Goal: Transaction & Acquisition: Register for event/course

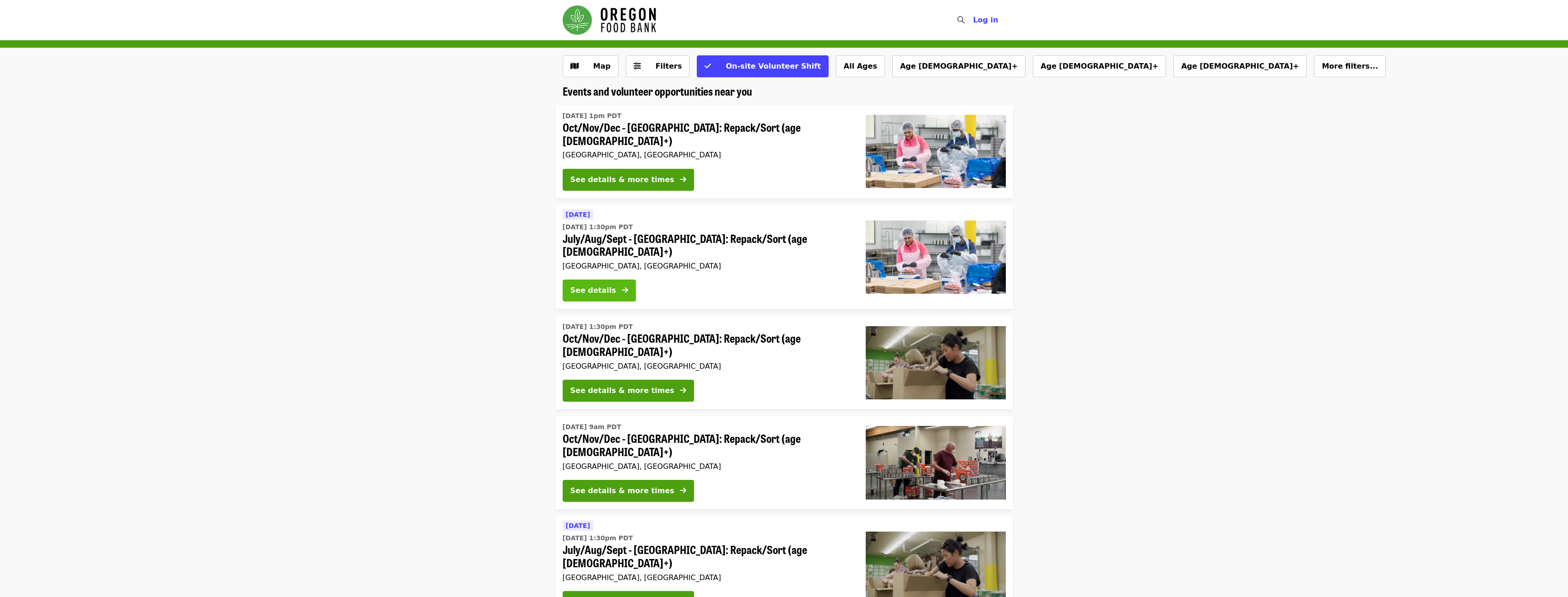
click at [610, 285] on div "See details" at bounding box center [593, 290] width 46 height 11
click at [652, 597] on div "See details & more times" at bounding box center [623, 602] width 104 height 11
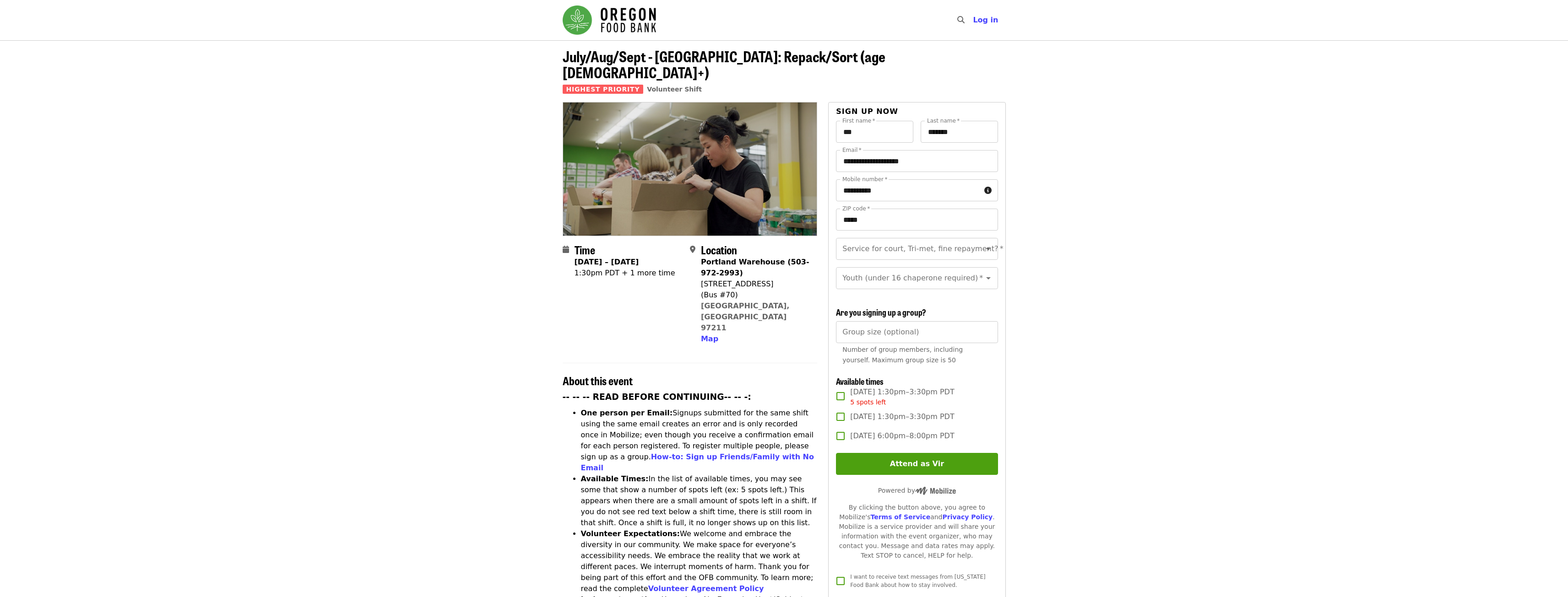
click at [877, 398] on div "5 spots left" at bounding box center [902, 402] width 104 height 10
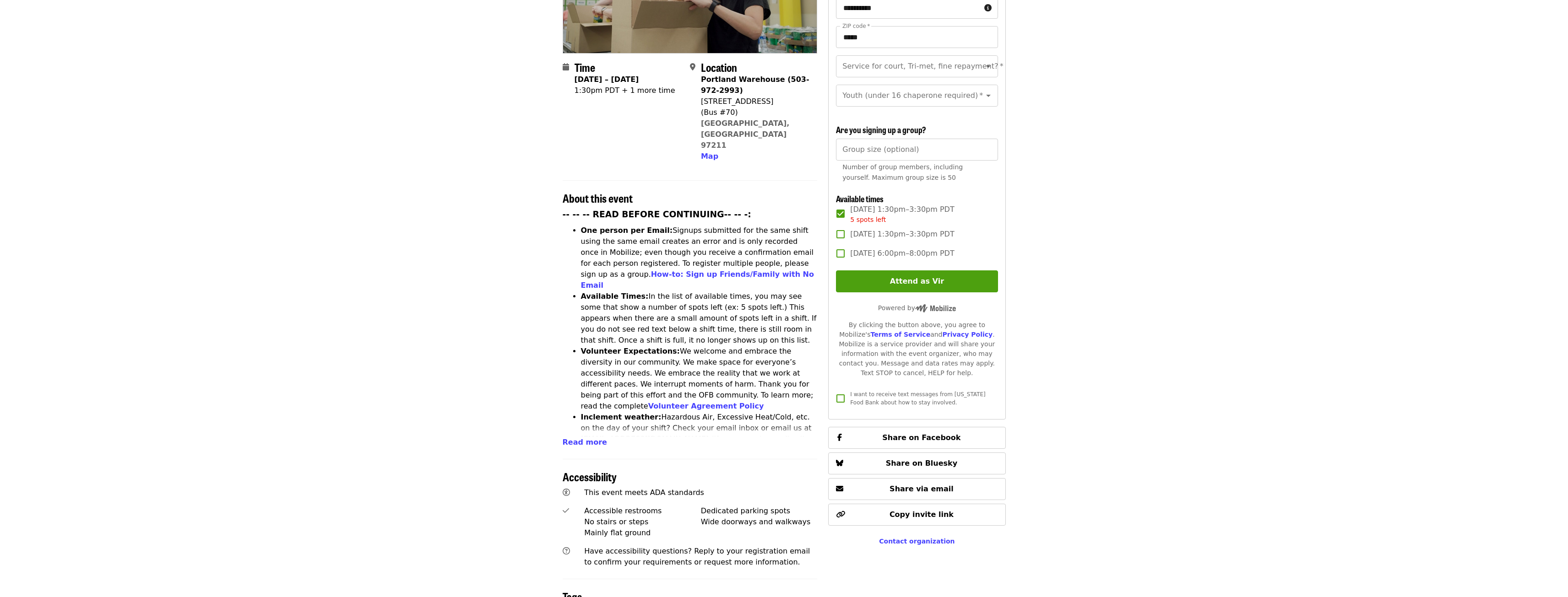
scroll to position [183, 0]
click at [884, 271] on button "Attend as Vir" at bounding box center [916, 281] width 162 height 22
click at [883, 57] on input "Service for court, Tri-met, fine repayment?   *" at bounding box center [906, 65] width 124 height 17
click at [853, 72] on li "No" at bounding box center [913, 75] width 155 height 16
type input "**"
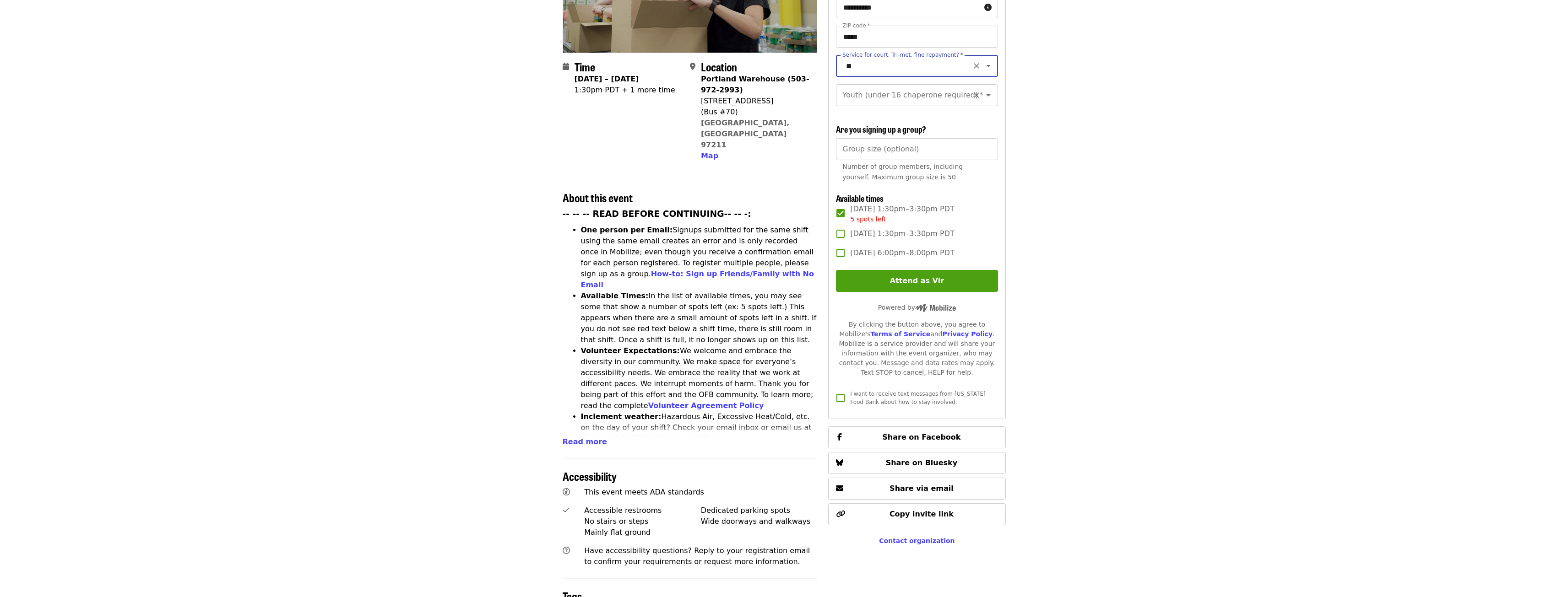
click at [847, 86] on input "Youth (under 16 chaperone required)   *" at bounding box center [906, 95] width 124 height 17
click at [852, 112] on li "16 and older" at bounding box center [913, 111] width 155 height 16
type input "**********"
drag, startPoint x: 1202, startPoint y: 223, endPoint x: 1201, endPoint y: 232, distance: 9.1
click at [1201, 231] on article "July/Aug/Sept - [GEOGRAPHIC_DATA]: Repack/Sort (age [DEMOGRAPHIC_DATA]+) Highes…" at bounding box center [784, 343] width 1568 height 971
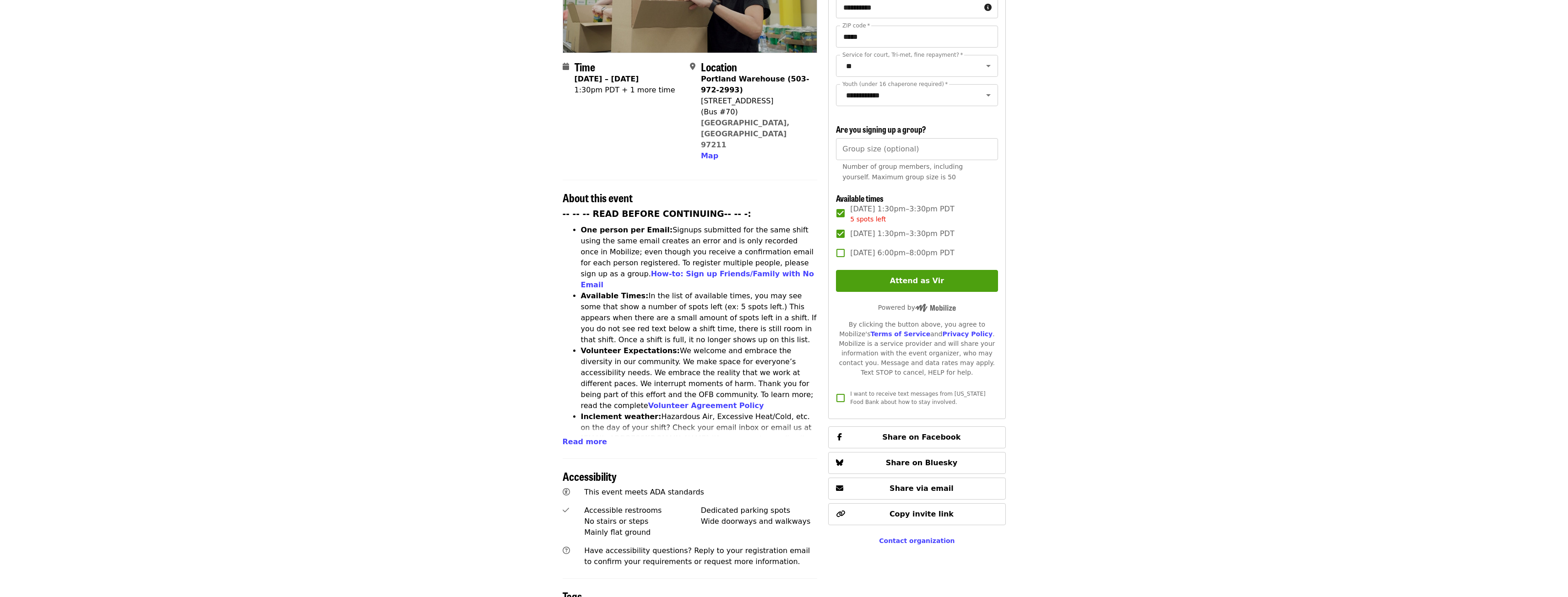
click at [841, 221] on label "[DATE] 1:30pm–3:30pm PDT 5 spots left" at bounding box center [910, 214] width 159 height 20
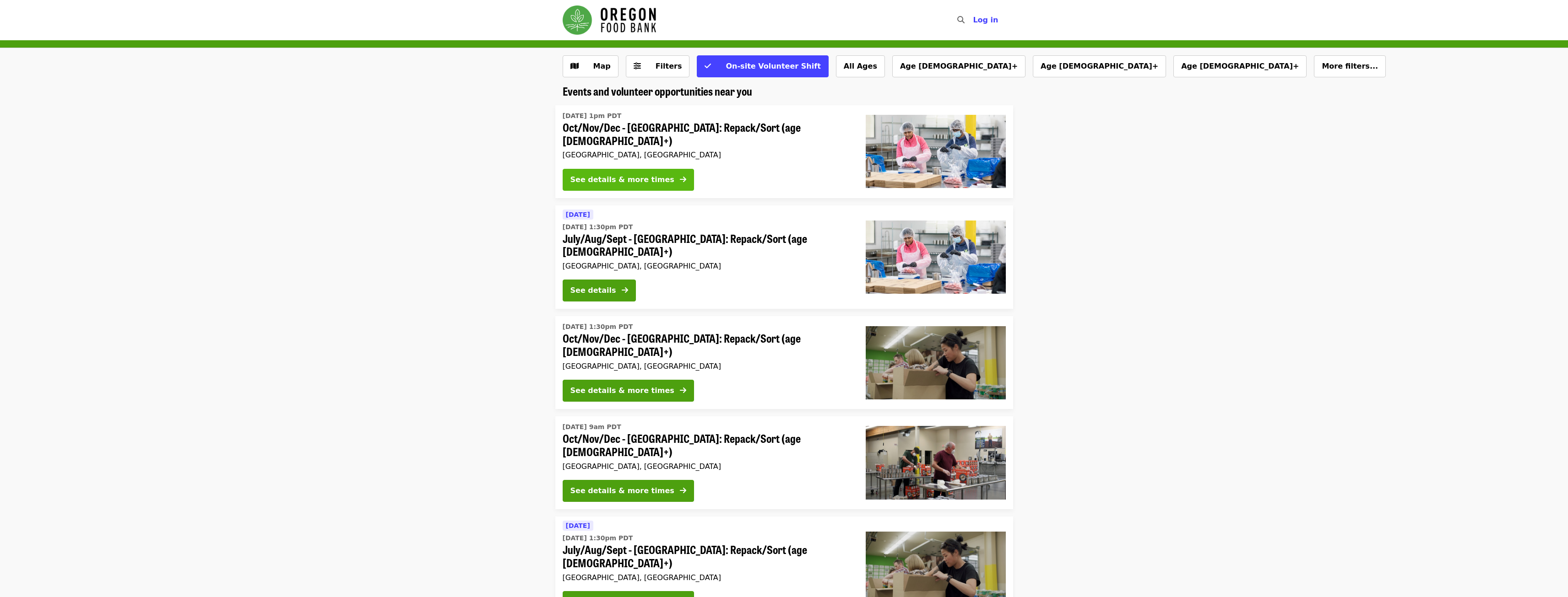
click at [600, 174] on div "See details & more times" at bounding box center [623, 180] width 104 height 11
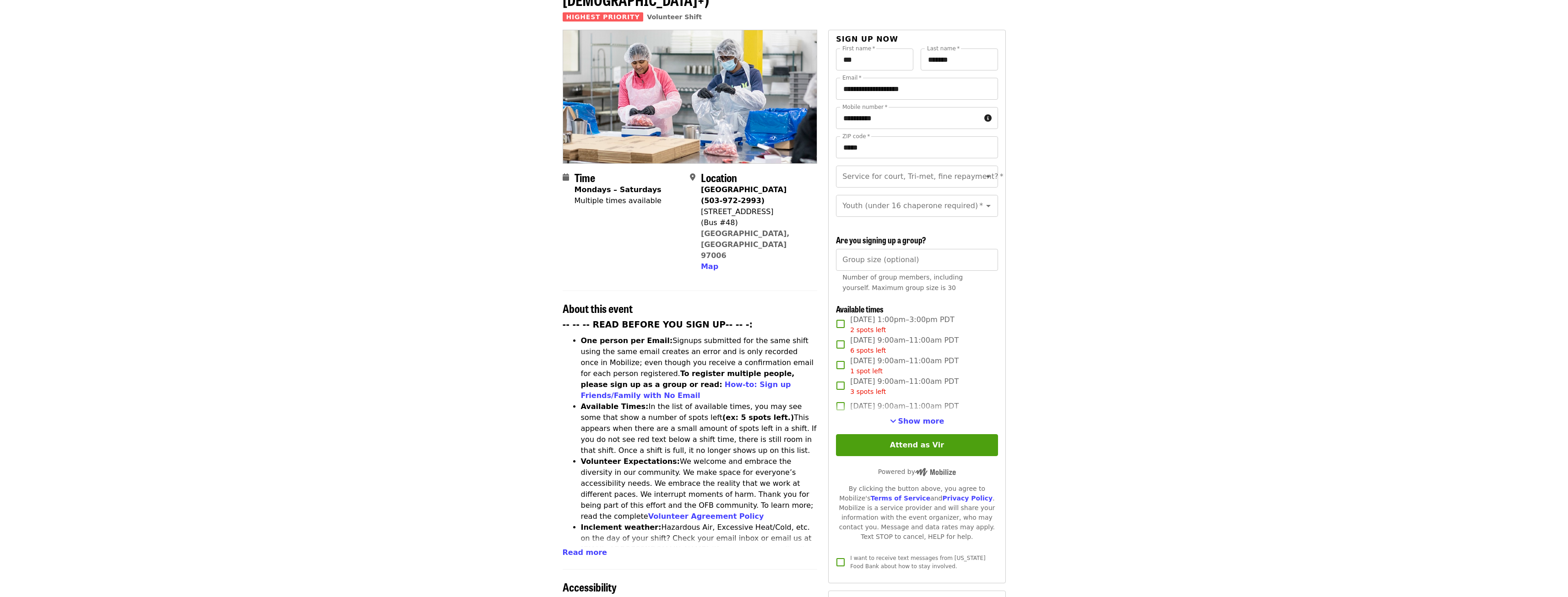
scroll to position [91, 0]
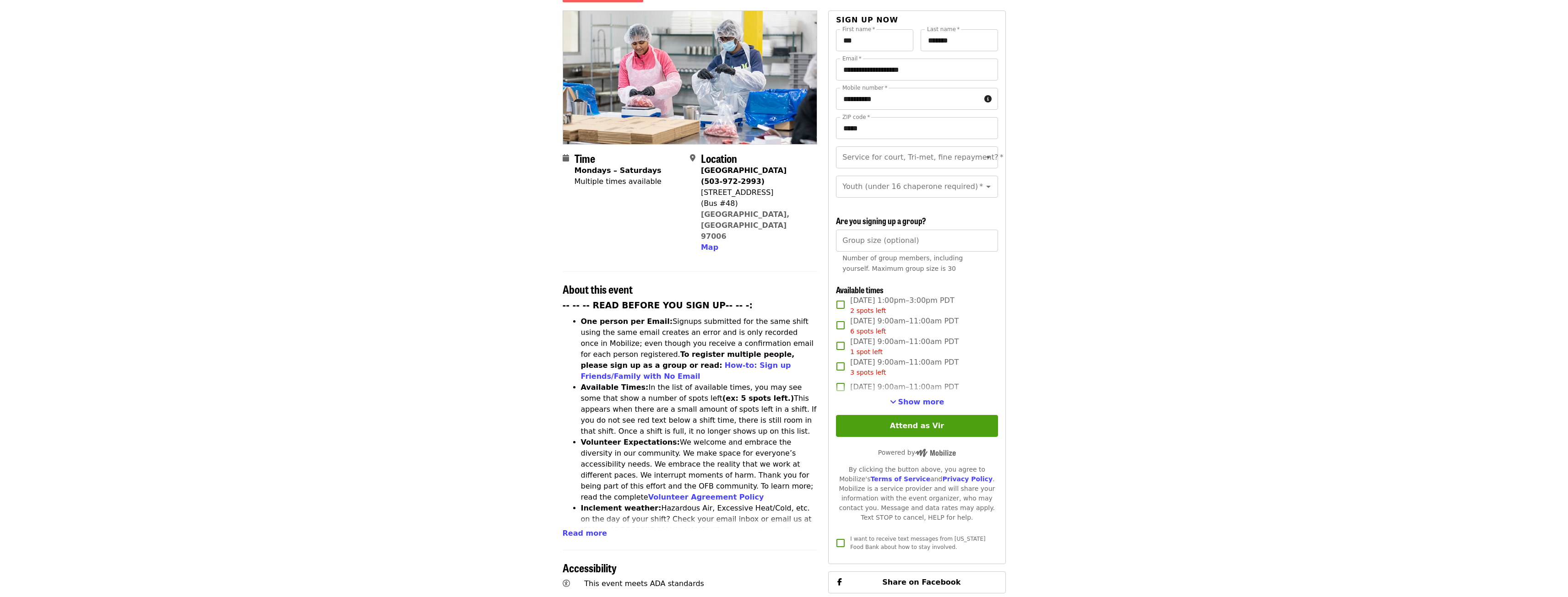
drag, startPoint x: 921, startPoint y: 399, endPoint x: 852, endPoint y: 377, distance: 72.4
click at [921, 399] on span "Show more" at bounding box center [921, 402] width 46 height 9
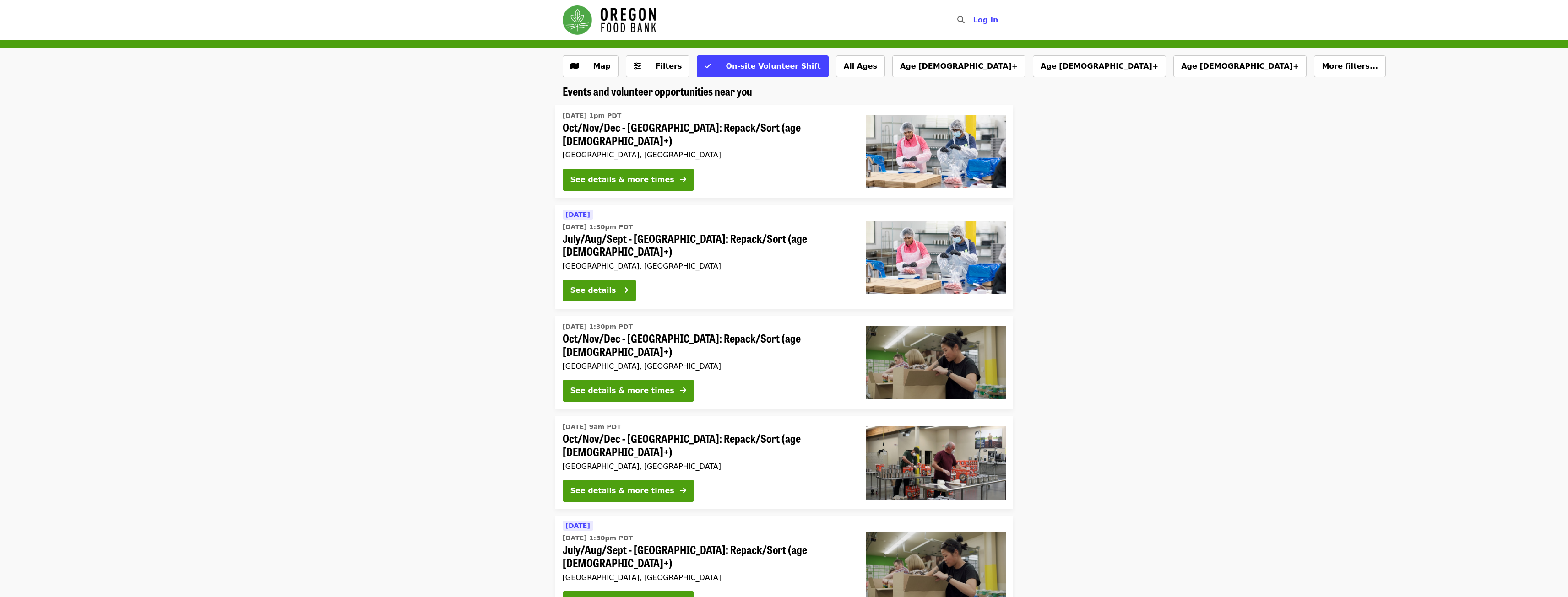
click at [666, 232] on span "July/Aug/Sept - [GEOGRAPHIC_DATA]: Repack/Sort (age [DEMOGRAPHIC_DATA]+)" at bounding box center [707, 246] width 289 height 27
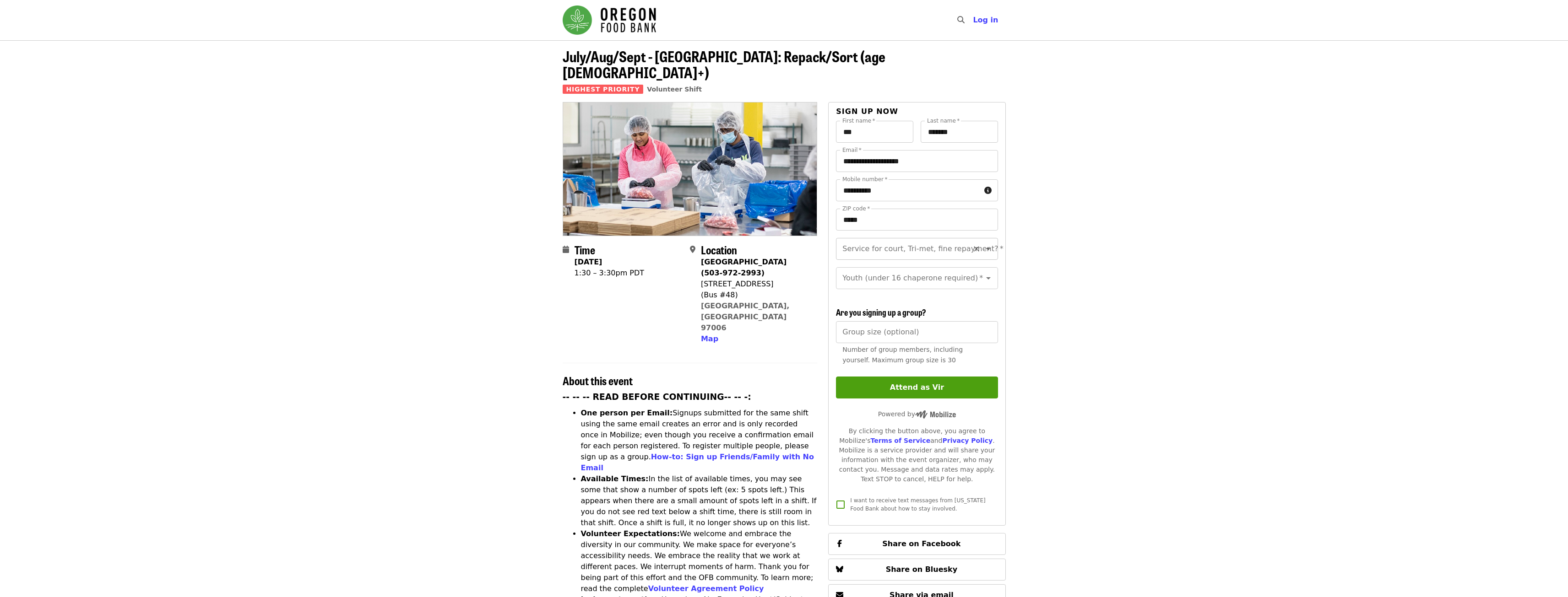
drag, startPoint x: 897, startPoint y: 225, endPoint x: 895, endPoint y: 232, distance: 7.3
click at [895, 240] on input "Service for court, Tri-met, fine repayment?   *" at bounding box center [906, 249] width 124 height 17
click at [886, 257] on li "No" at bounding box center [913, 258] width 155 height 16
type input "**"
click at [886, 267] on div "Youth (under 16 chaperone required)   * Youth (under 16 chaperone required) *" at bounding box center [916, 278] width 162 height 22
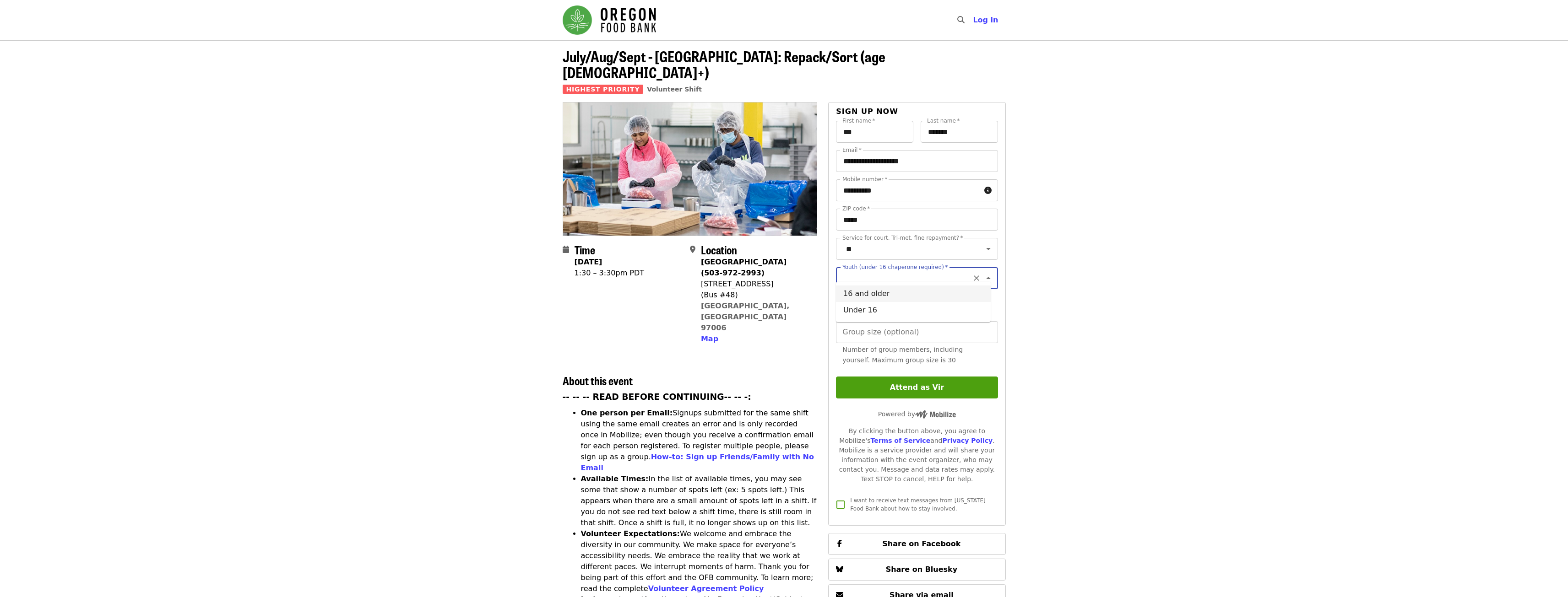
click at [881, 298] on li "16 and older" at bounding box center [913, 294] width 155 height 16
type input "**********"
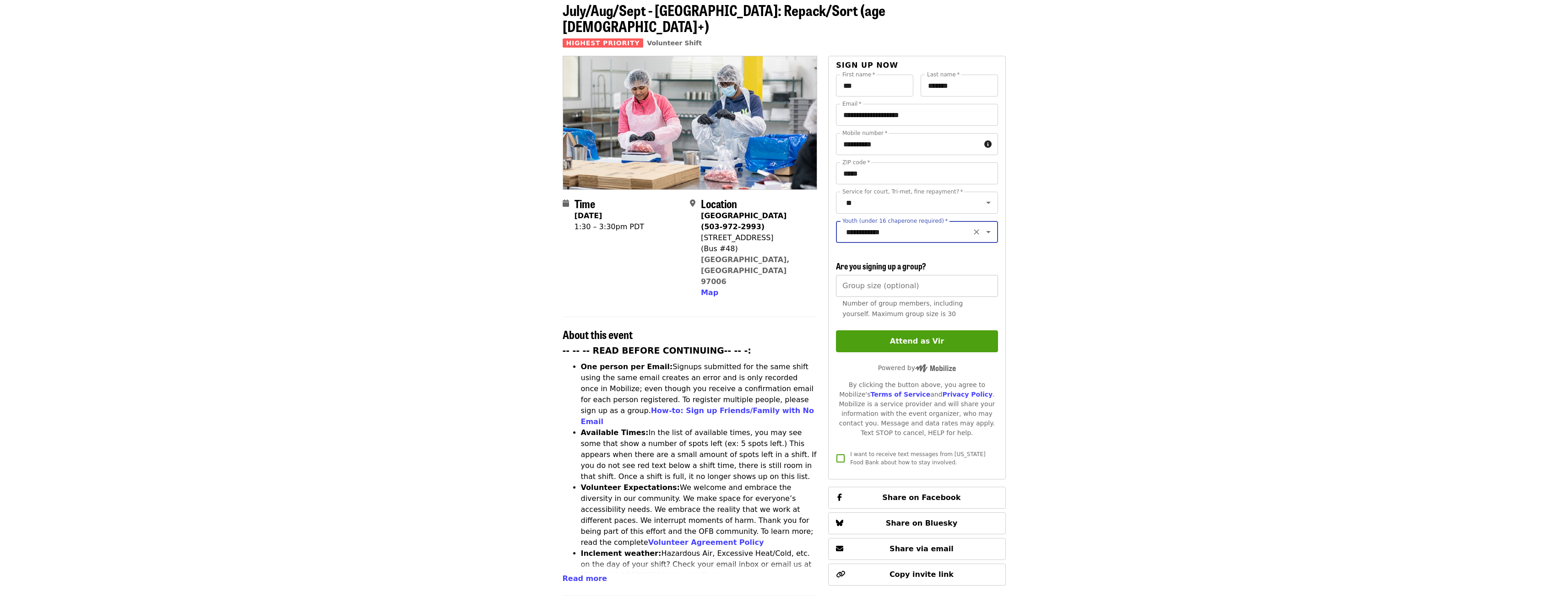
scroll to position [46, 0]
click at [897, 346] on button "Attend as Vir" at bounding box center [916, 342] width 162 height 22
